Goal: Check status: Verify the current state of an ongoing process or item

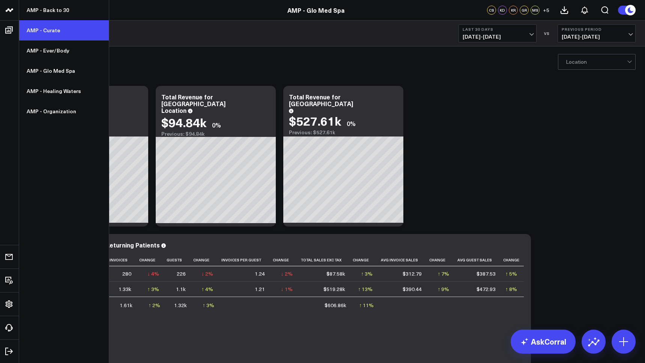
click at [50, 26] on link "AMP - Curate" at bounding box center [64, 30] width 90 height 20
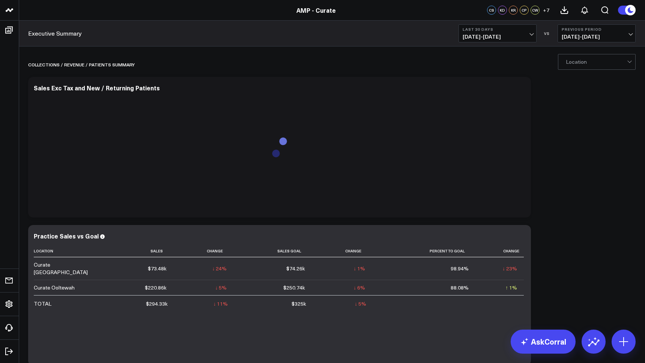
drag, startPoint x: 515, startPoint y: 36, endPoint x: 513, endPoint y: 40, distance: 4.4
click at [515, 36] on span "07/13/25 - 08/11/25" at bounding box center [498, 37] width 70 height 6
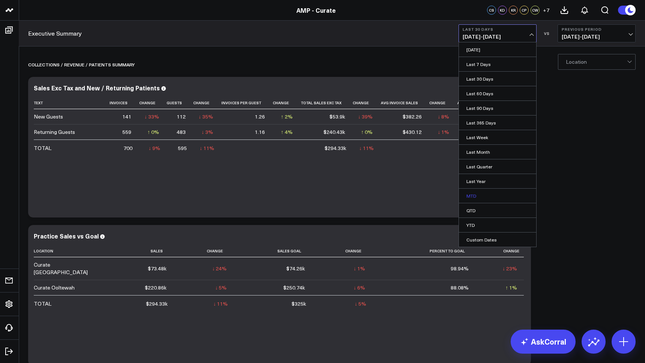
click at [471, 198] on link "MTD" at bounding box center [497, 196] width 77 height 14
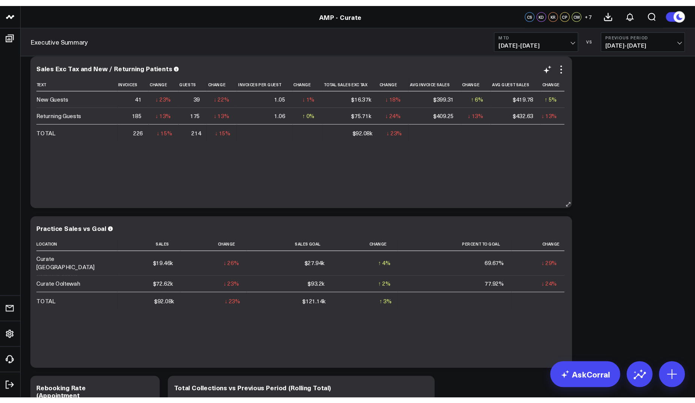
scroll to position [29, 0]
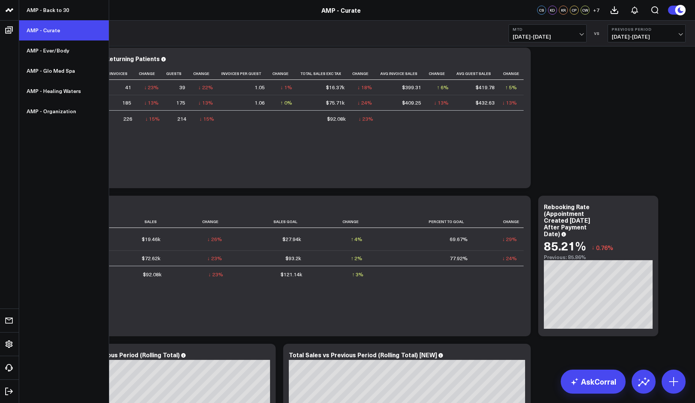
click at [41, 30] on link "AMP - Curate" at bounding box center [64, 30] width 90 height 20
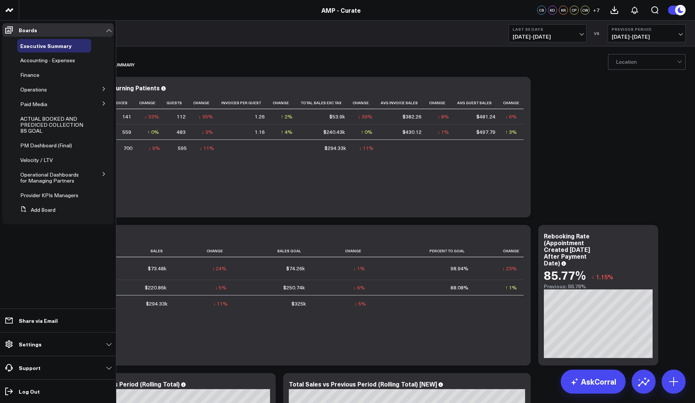
click at [103, 90] on icon at bounding box center [104, 89] width 2 height 4
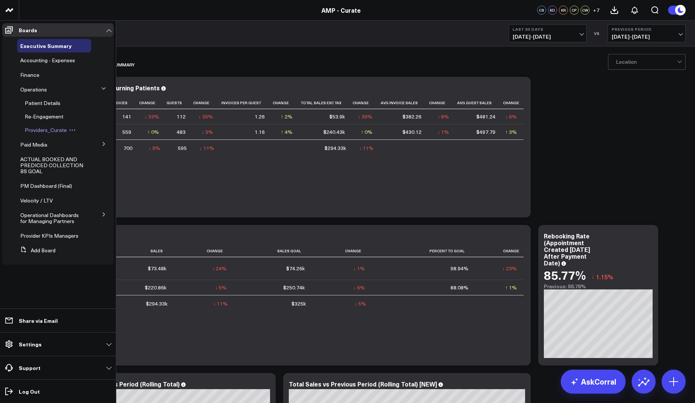
click at [47, 128] on span "Providers_Curate" at bounding box center [46, 129] width 42 height 7
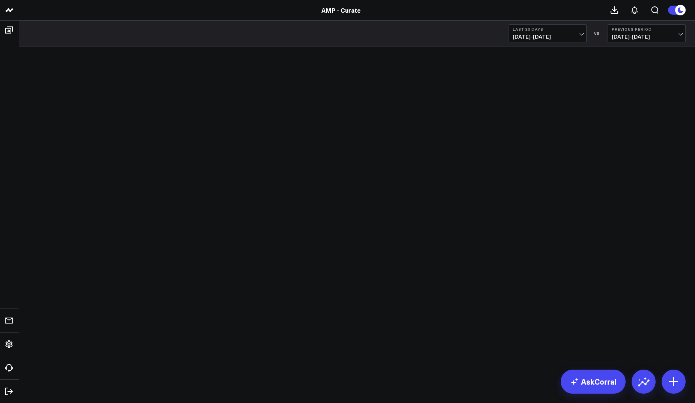
click at [536, 38] on span "07/13/25 - 08/11/25" at bounding box center [548, 37] width 70 height 6
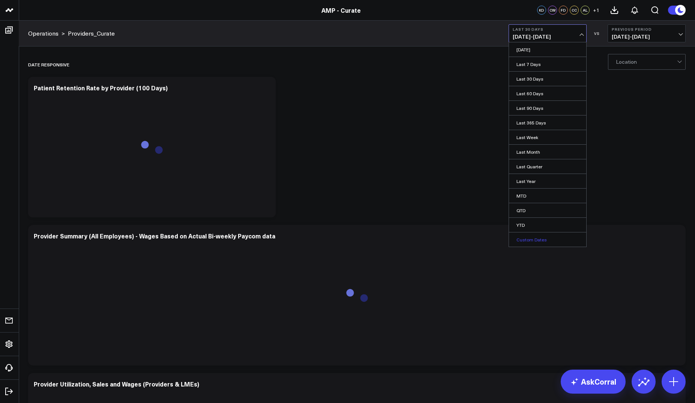
click at [533, 238] on link "Custom Dates" at bounding box center [547, 240] width 77 height 14
select select "7"
select select "2025"
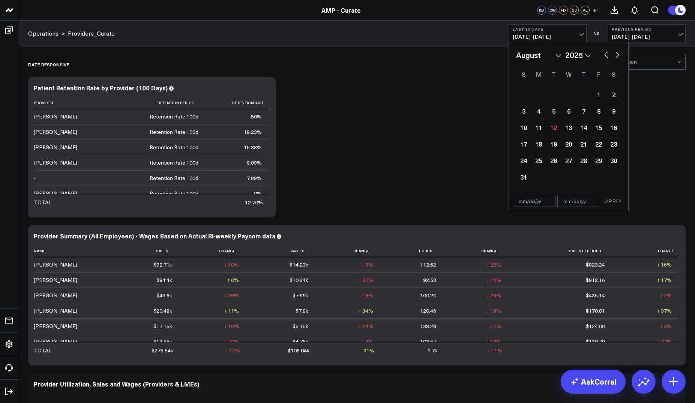
click at [608, 57] on button "button" at bounding box center [607, 54] width 8 height 9
select select "6"
select select "2025"
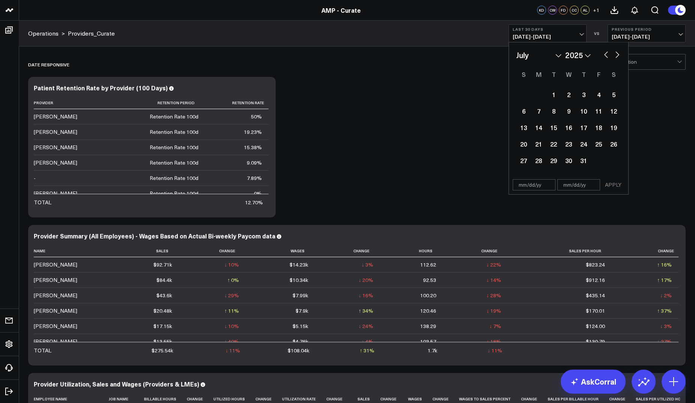
click at [603, 56] on button "button" at bounding box center [607, 54] width 8 height 9
select select "5"
select select "2025"
click at [526, 98] on div "1" at bounding box center [523, 94] width 15 height 15
type input "06/01/25"
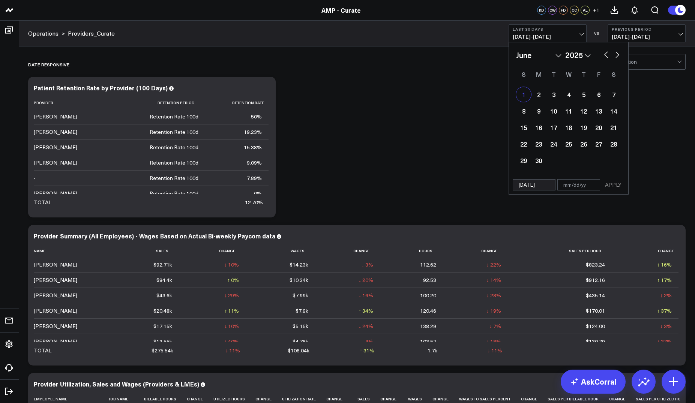
select select "5"
select select "2025"
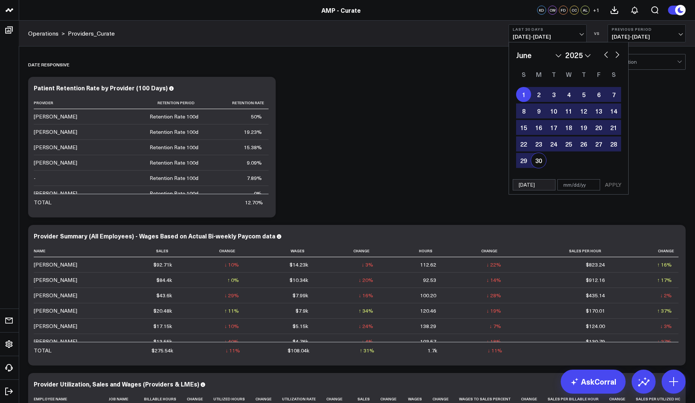
click at [542, 162] on div "30" at bounding box center [538, 160] width 15 height 15
type input "06/30/25"
select select "5"
select select "2025"
click at [607, 186] on button "APPLY" at bounding box center [613, 184] width 23 height 11
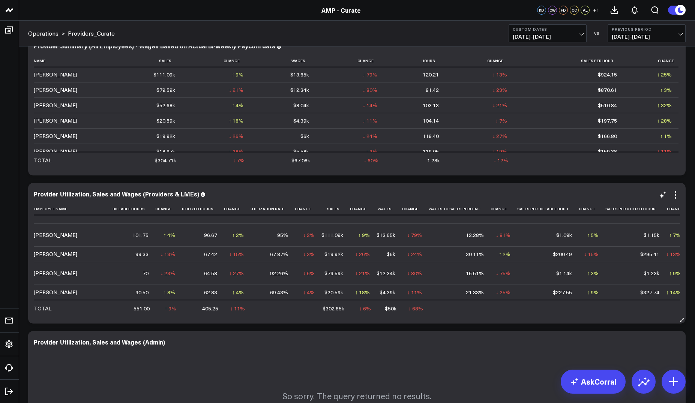
scroll to position [33, 32]
click at [570, 30] on b "Custom Dates" at bounding box center [548, 29] width 70 height 5
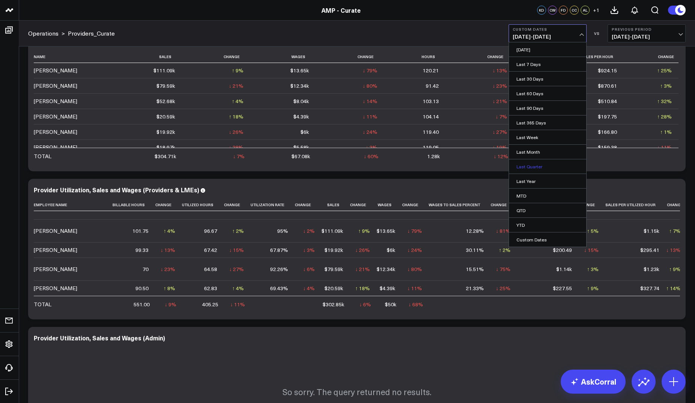
scroll to position [198, 0]
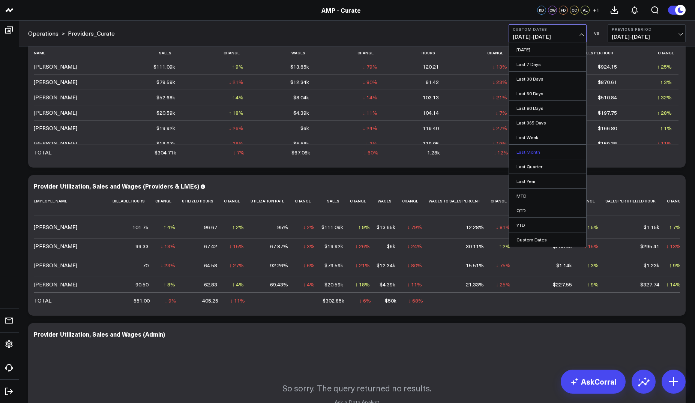
click at [539, 150] on link "Last Month" at bounding box center [547, 152] width 77 height 14
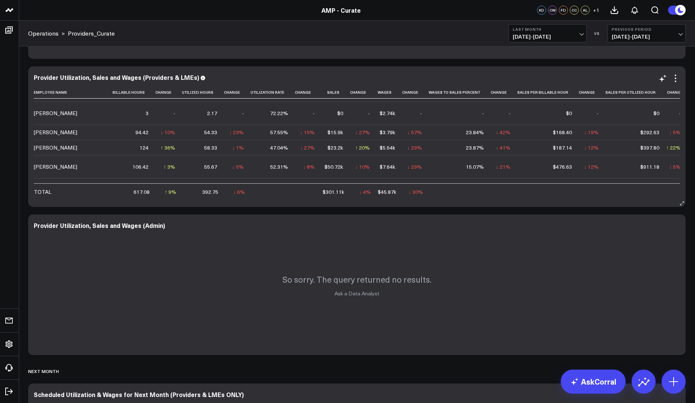
scroll to position [36, 32]
